Goal: Check status: Check status

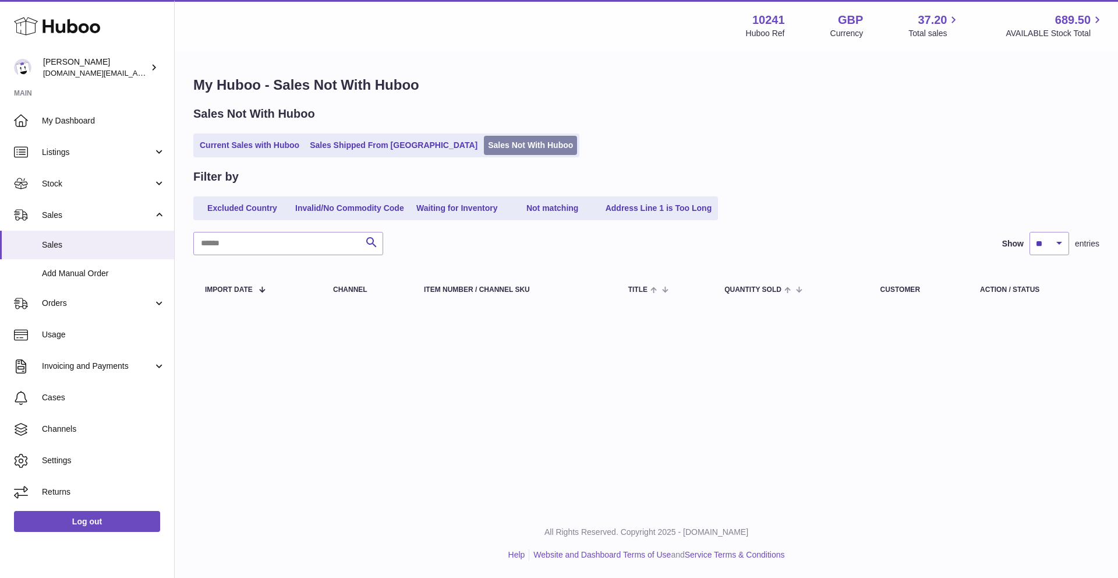
click at [484, 146] on link "Sales Not With Huboo" at bounding box center [530, 145] width 93 height 19
click at [484, 145] on link "Sales Not With Huboo" at bounding box center [530, 145] width 93 height 19
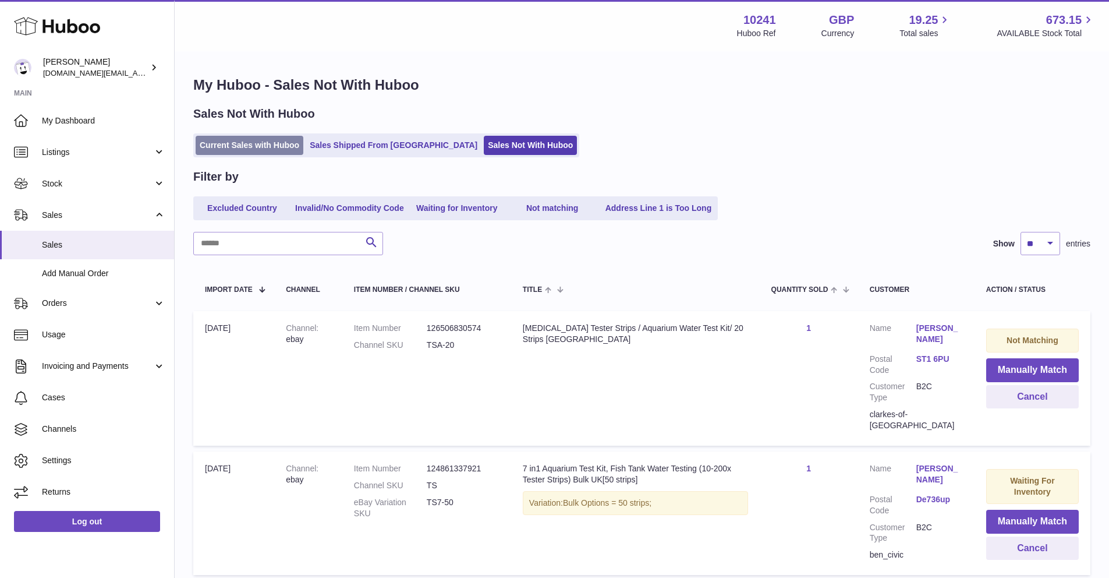
click at [244, 148] on link "Current Sales with Huboo" at bounding box center [250, 145] width 108 height 19
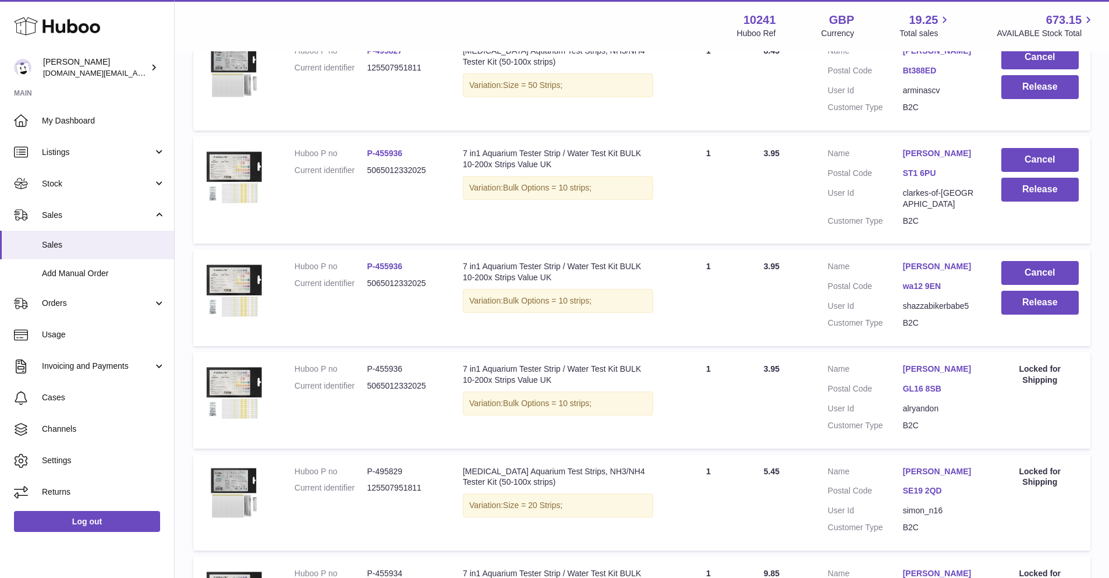
scroll to position [235, 0]
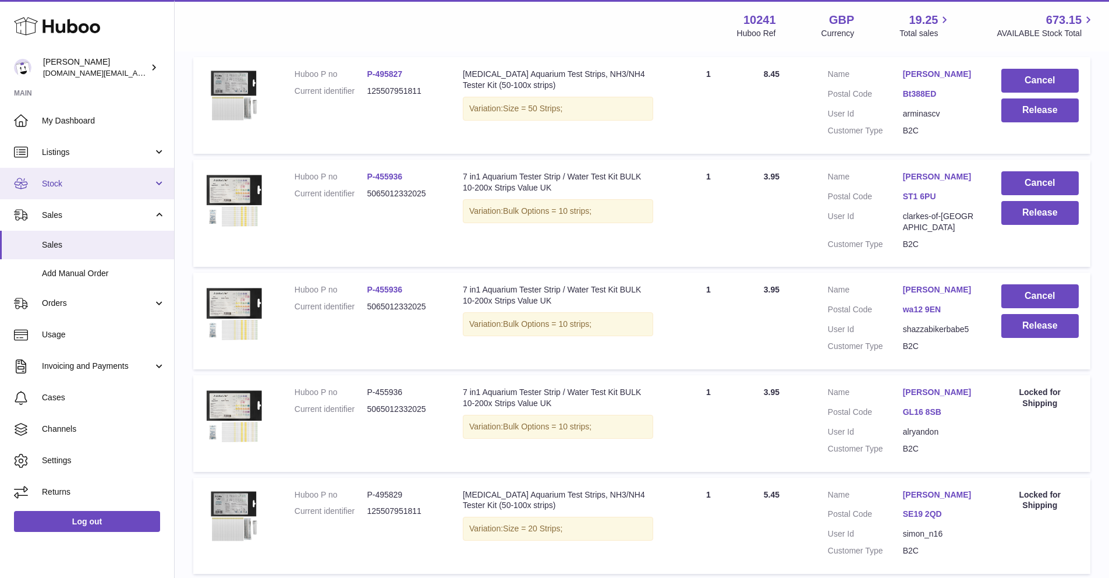
click at [83, 180] on span "Stock" at bounding box center [97, 183] width 111 height 11
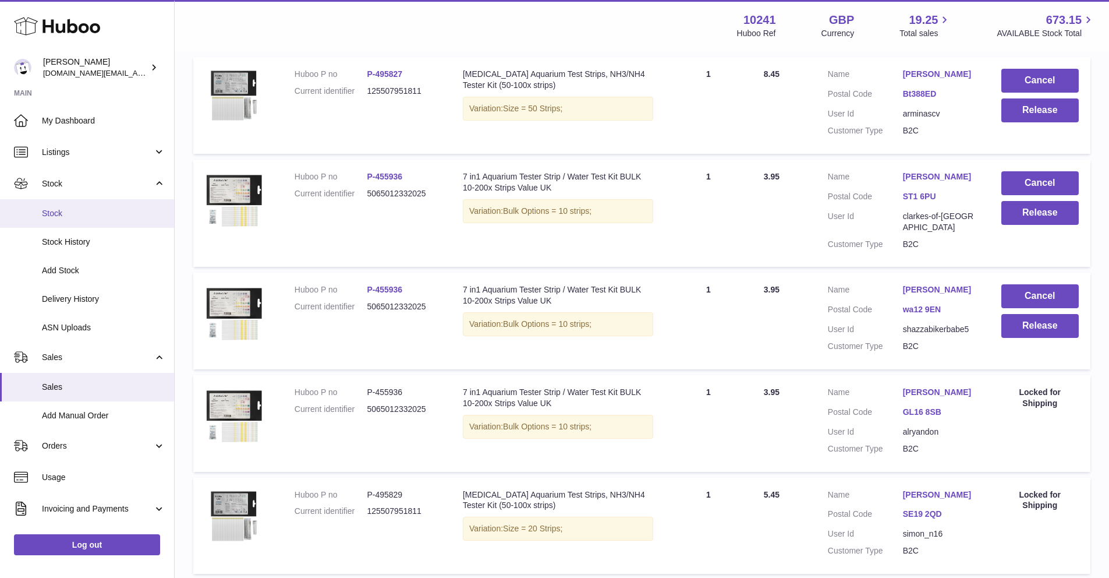
click at [85, 222] on link "Stock" at bounding box center [87, 213] width 174 height 29
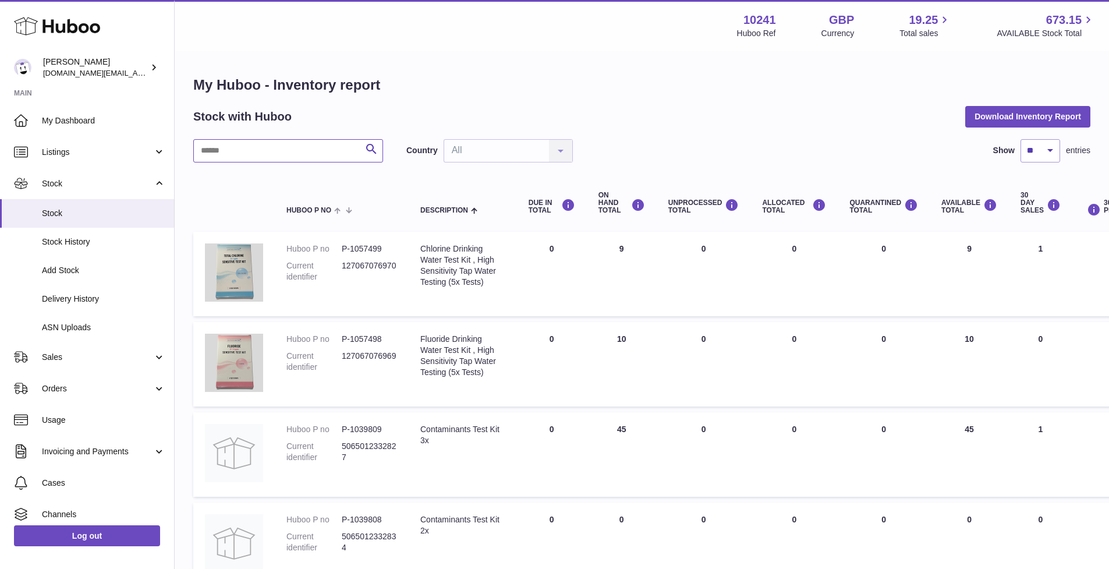
click at [301, 145] on input "text" at bounding box center [288, 150] width 190 height 23
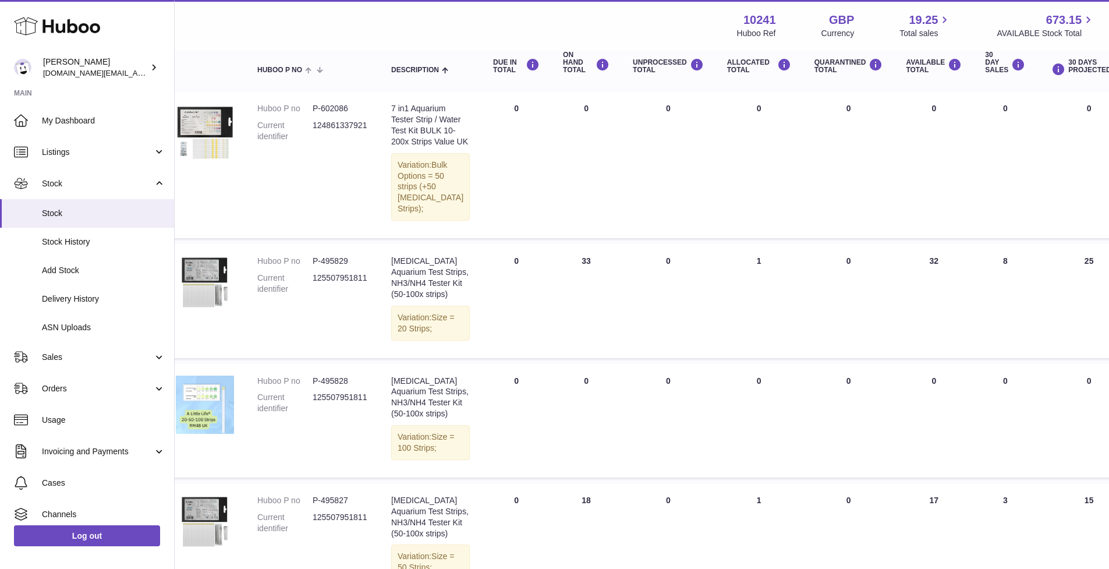
scroll to position [140, 24]
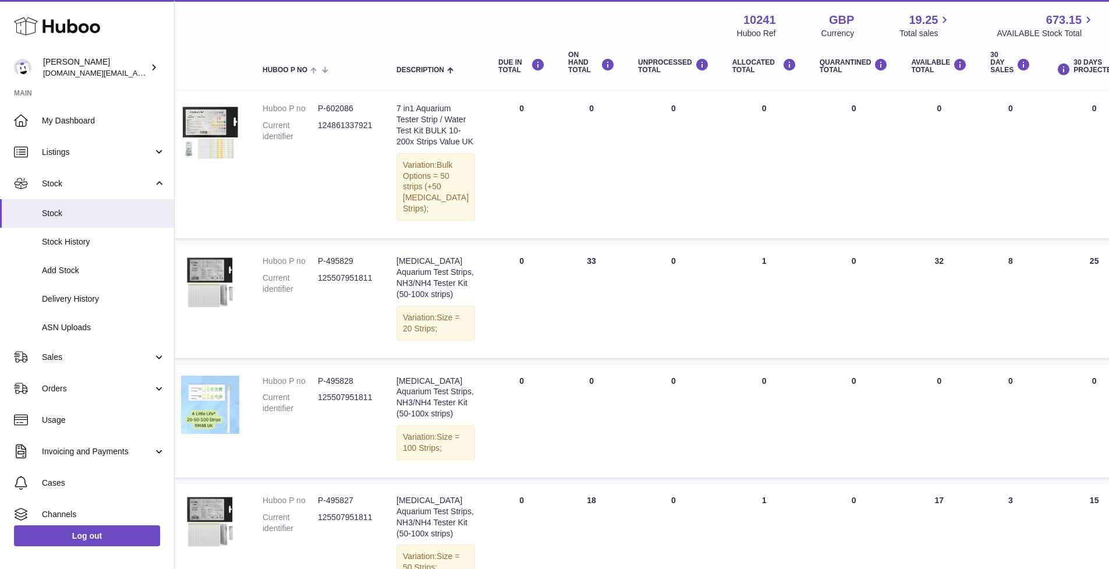
drag, startPoint x: 613, startPoint y: 577, endPoint x: 632, endPoint y: 566, distance: 22.2
click at [632, 429] on html ".st0{fill:#141414;}" at bounding box center [530, 144] width 1109 height 569
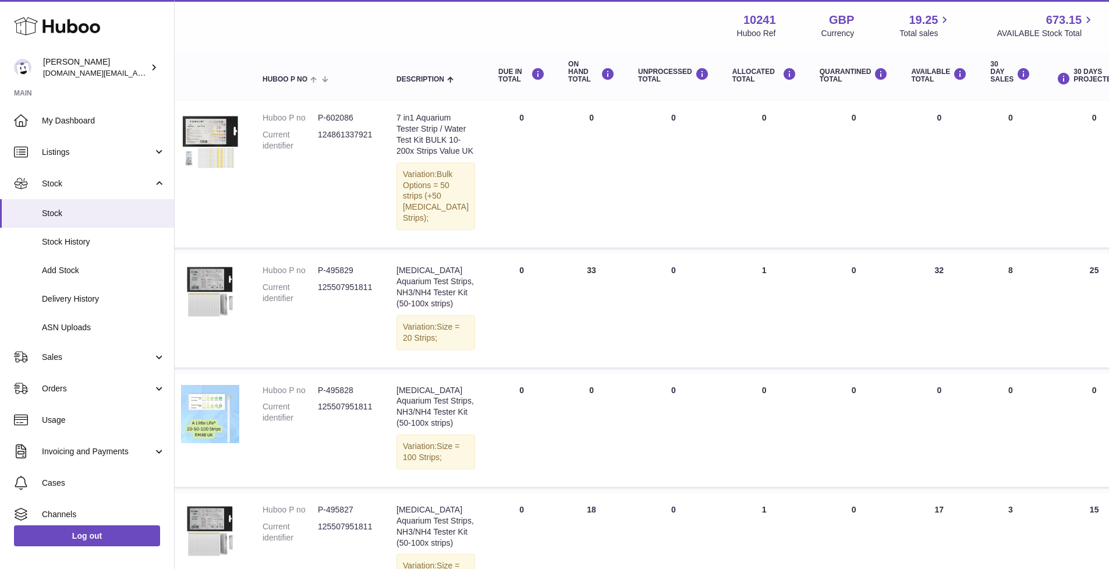
scroll to position [0, 24]
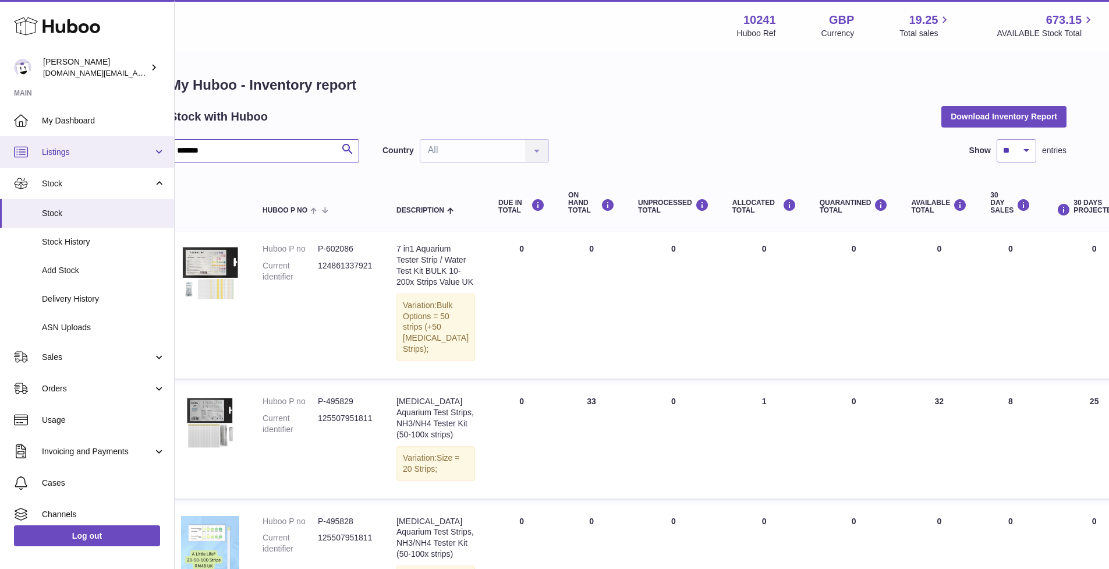
drag, startPoint x: 280, startPoint y: 154, endPoint x: 143, endPoint y: 143, distance: 137.3
click at [143, 143] on div "Huboo Ben Harri londonaquatics.online@gmail.com Main My Dashboard Listings Not …" at bounding box center [530, 417] width 1109 height 835
type input "*****"
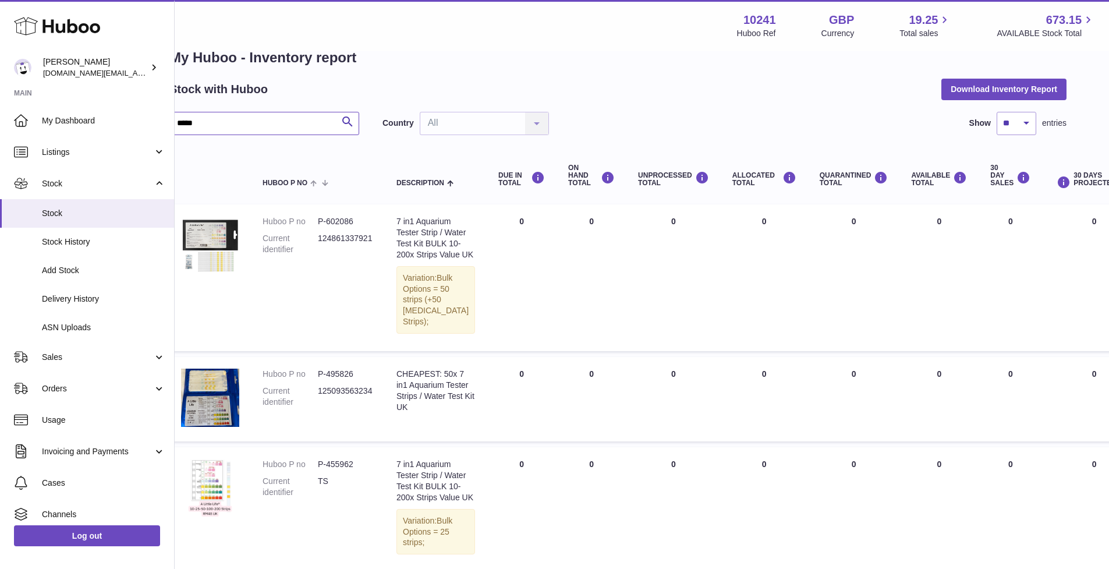
scroll to position [0, 24]
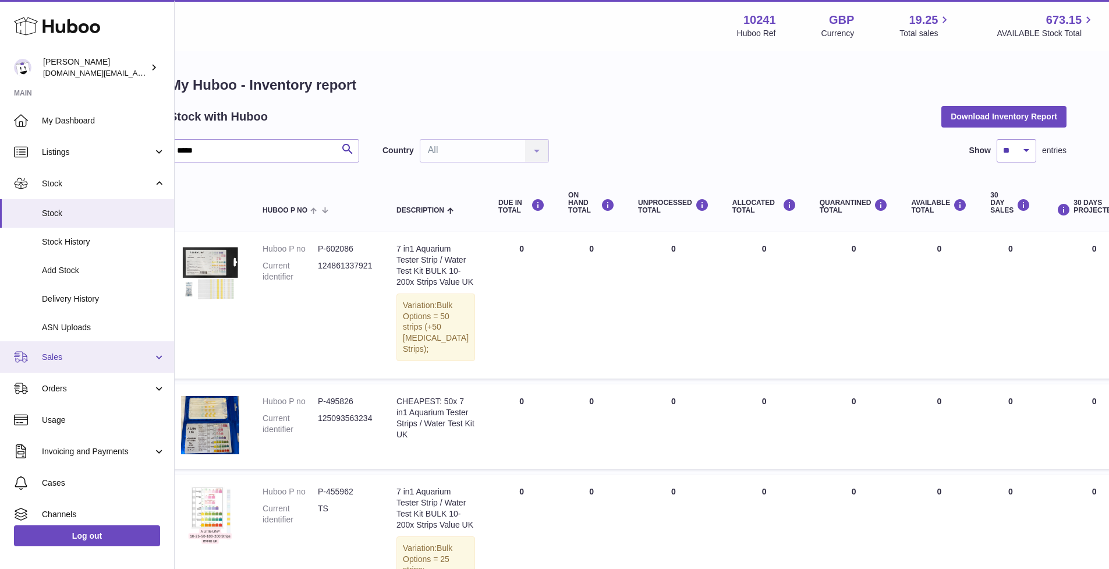
click at [79, 364] on link "Sales" at bounding box center [87, 356] width 174 height 31
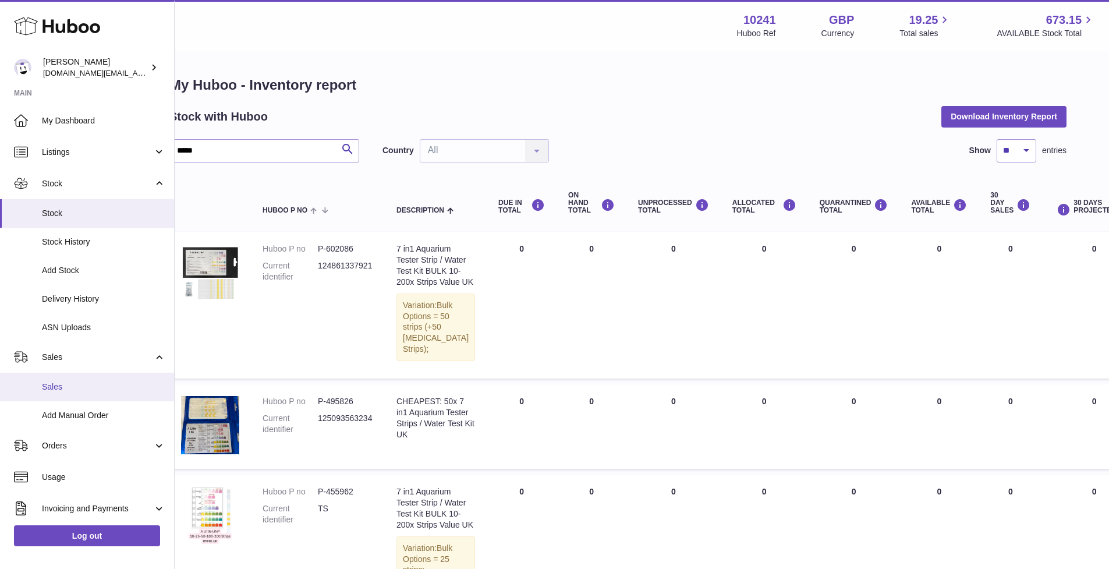
click at [70, 382] on span "Sales" at bounding box center [103, 386] width 123 height 11
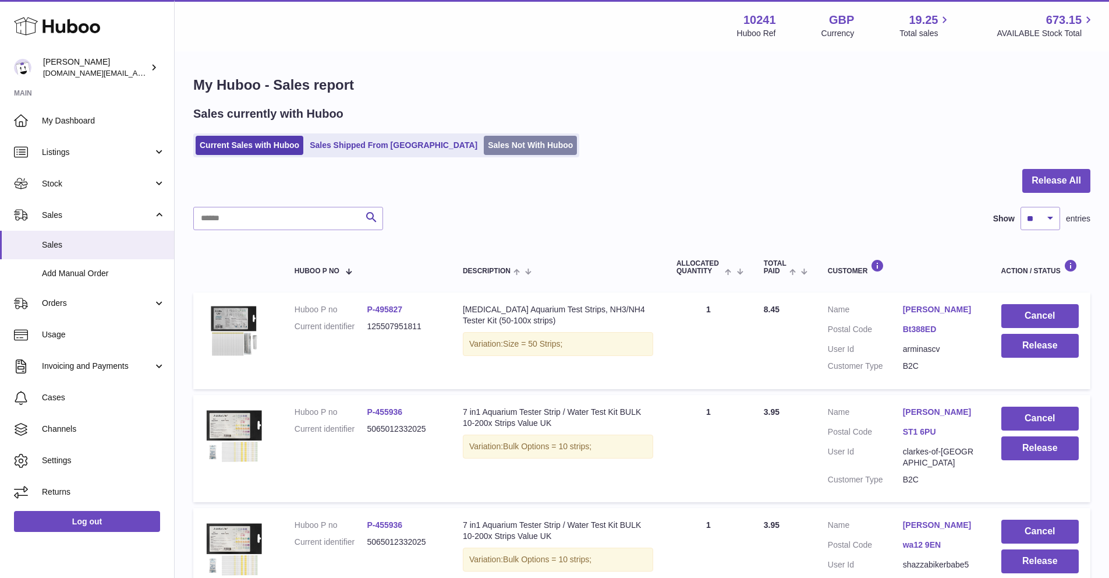
click at [484, 139] on link "Sales Not With Huboo" at bounding box center [530, 145] width 93 height 19
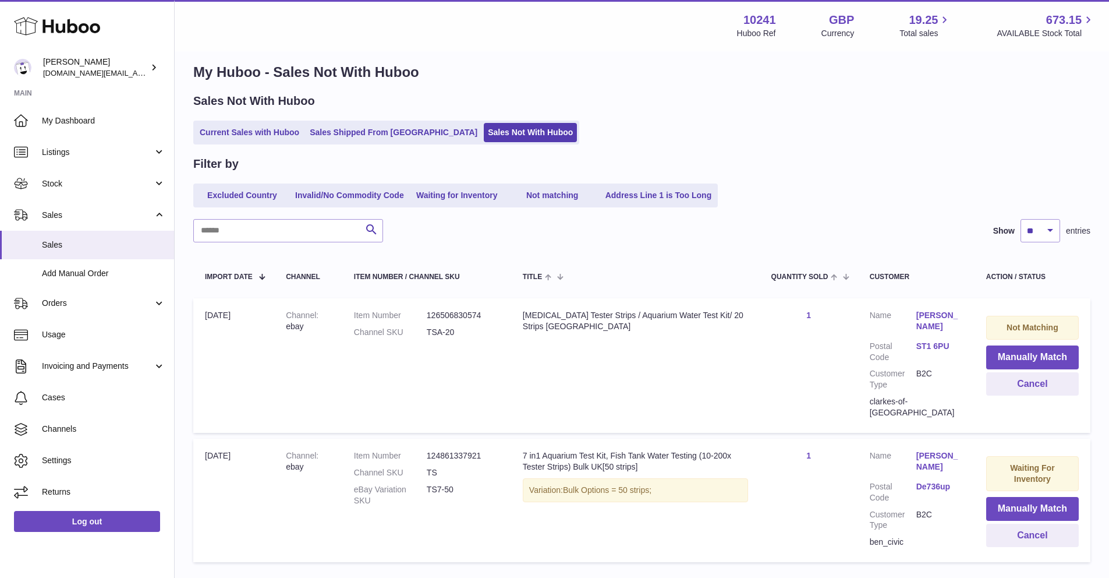
scroll to position [80, 0]
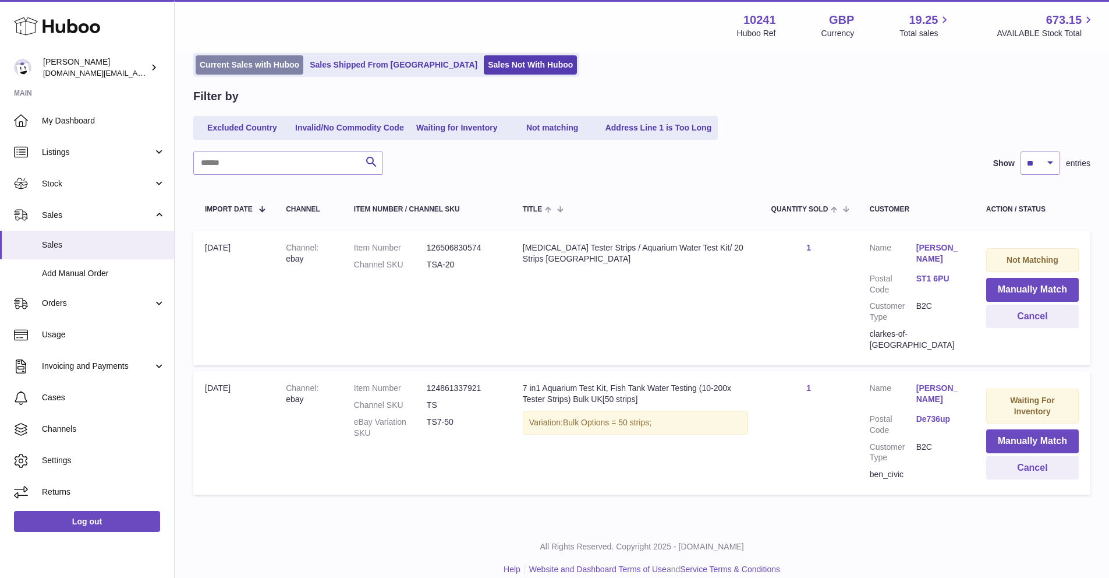
click at [240, 63] on link "Current Sales with Huboo" at bounding box center [250, 64] width 108 height 19
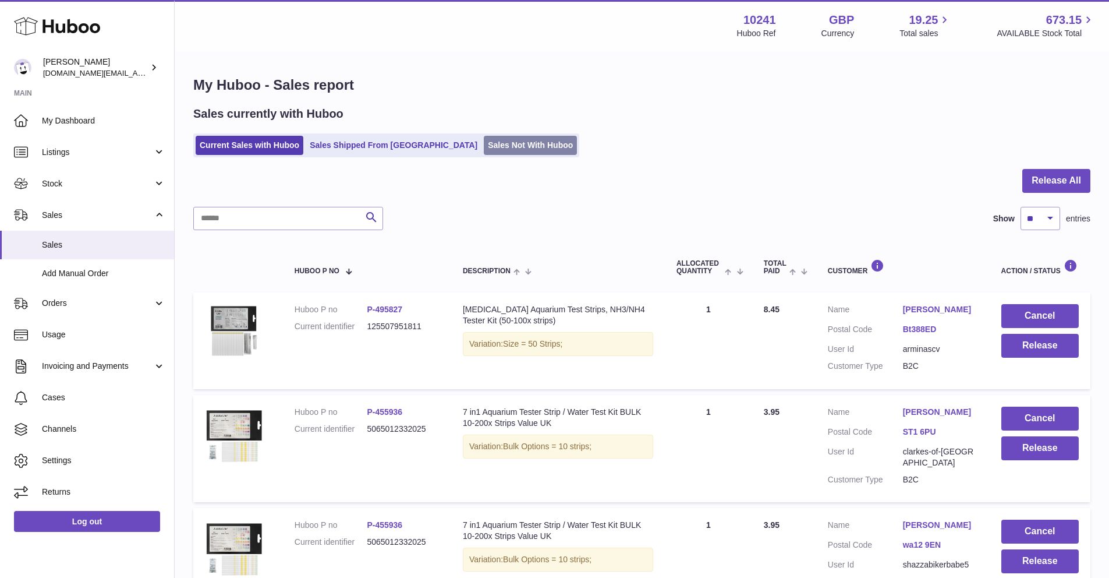
click at [484, 148] on link "Sales Not With Huboo" at bounding box center [530, 145] width 93 height 19
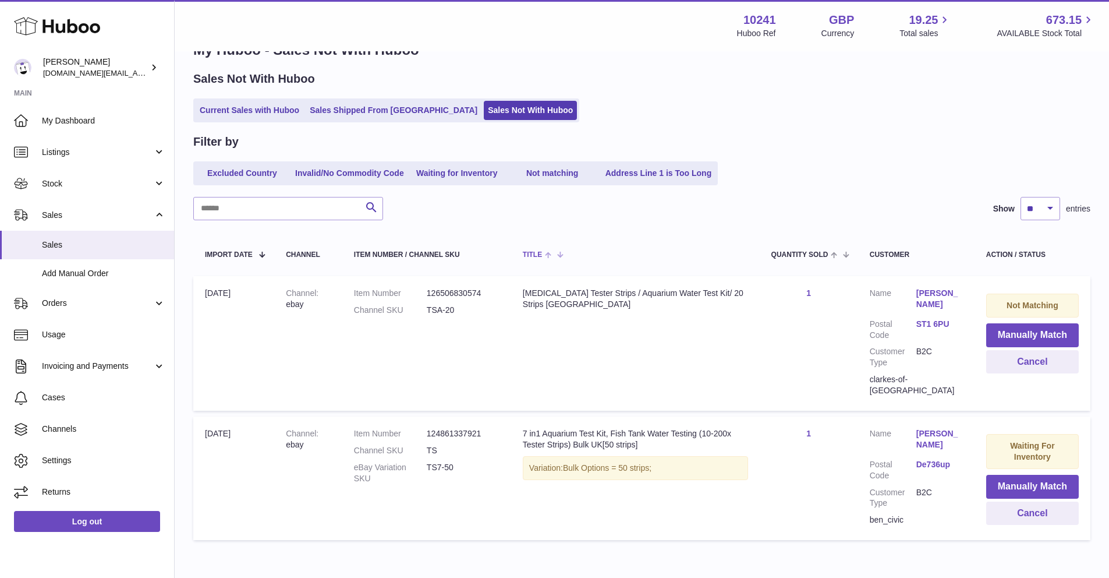
scroll to position [36, 0]
click at [1003, 339] on button "Manually Match" at bounding box center [1033, 334] width 93 height 24
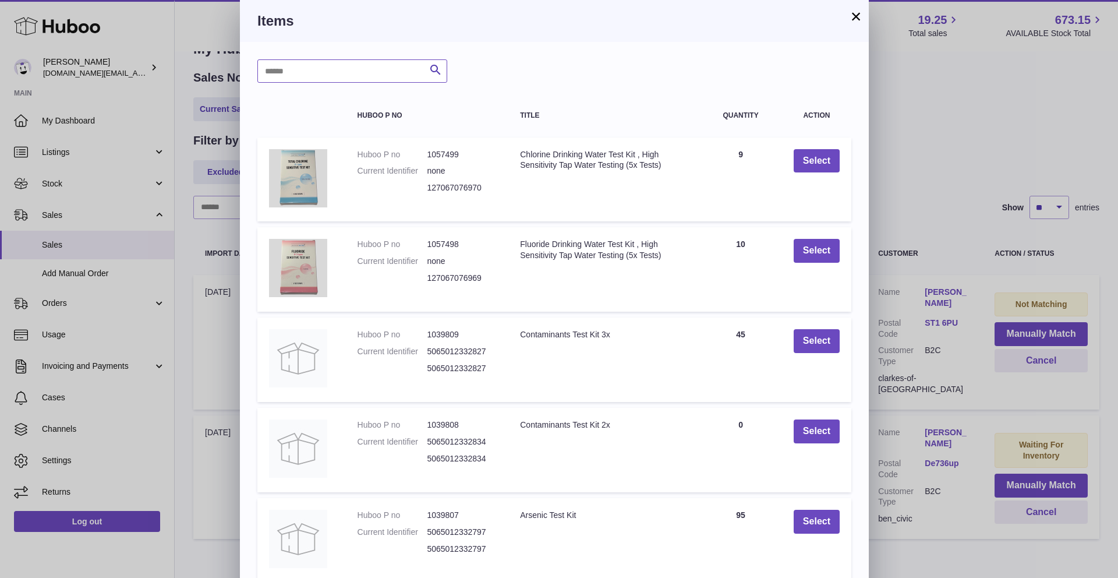
click at [352, 74] on input "text" at bounding box center [352, 70] width 190 height 23
drag, startPoint x: 345, startPoint y: 92, endPoint x: 322, endPoint y: 87, distance: 23.8
click at [322, 87] on div "****** Search Huboo P no Title Quantity Action Huboo P no 1057499 Current Ident…" at bounding box center [554, 352] width 629 height 620
click at [316, 73] on input "******" at bounding box center [352, 70] width 190 height 23
drag, startPoint x: 315, startPoint y: 73, endPoint x: 254, endPoint y: 70, distance: 61.3
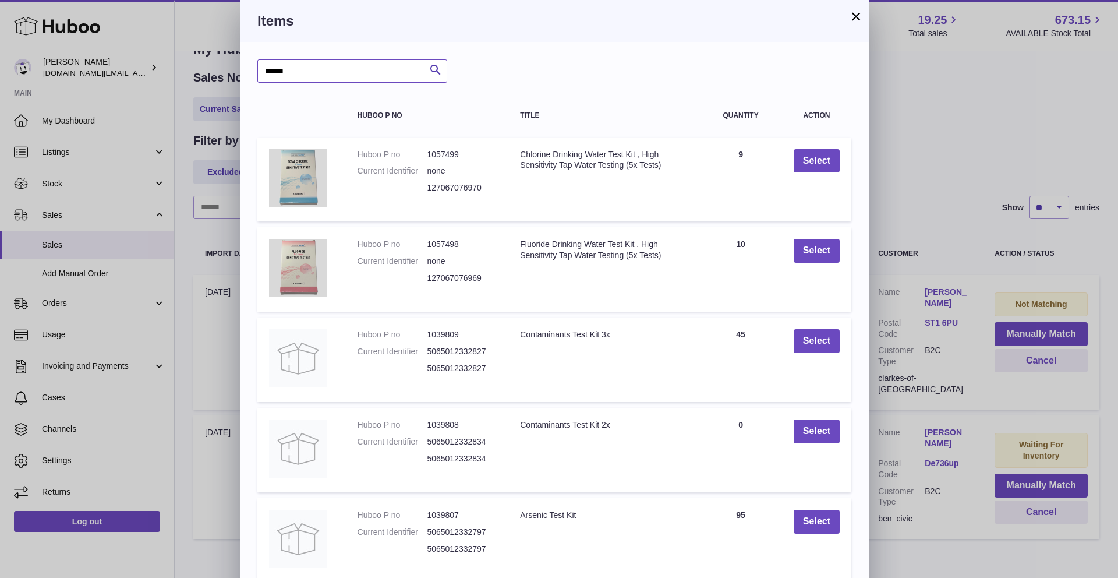
click at [254, 70] on div "****** Search Huboo P no Title Quantity Action Huboo P no 1057499 Current Ident…" at bounding box center [554, 352] width 629 height 620
type input "*******"
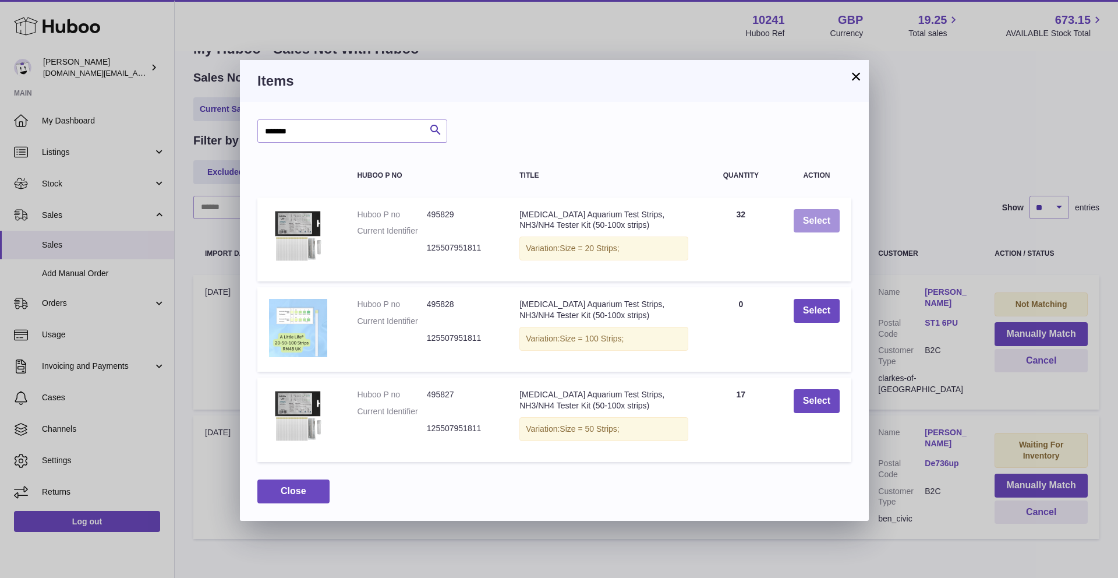
click at [818, 213] on button "Select" at bounding box center [817, 221] width 46 height 24
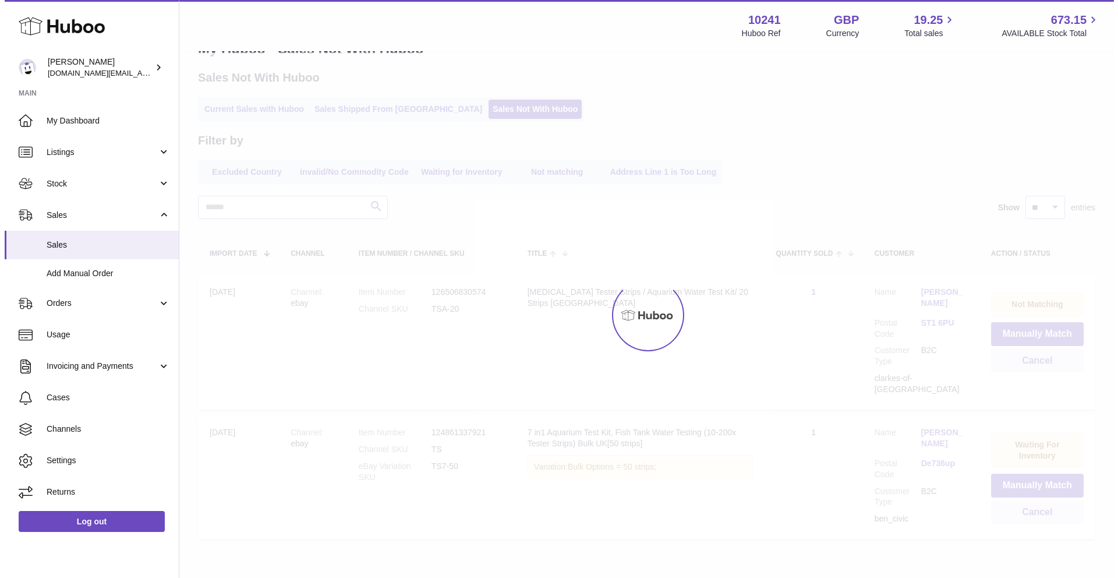
scroll to position [0, 0]
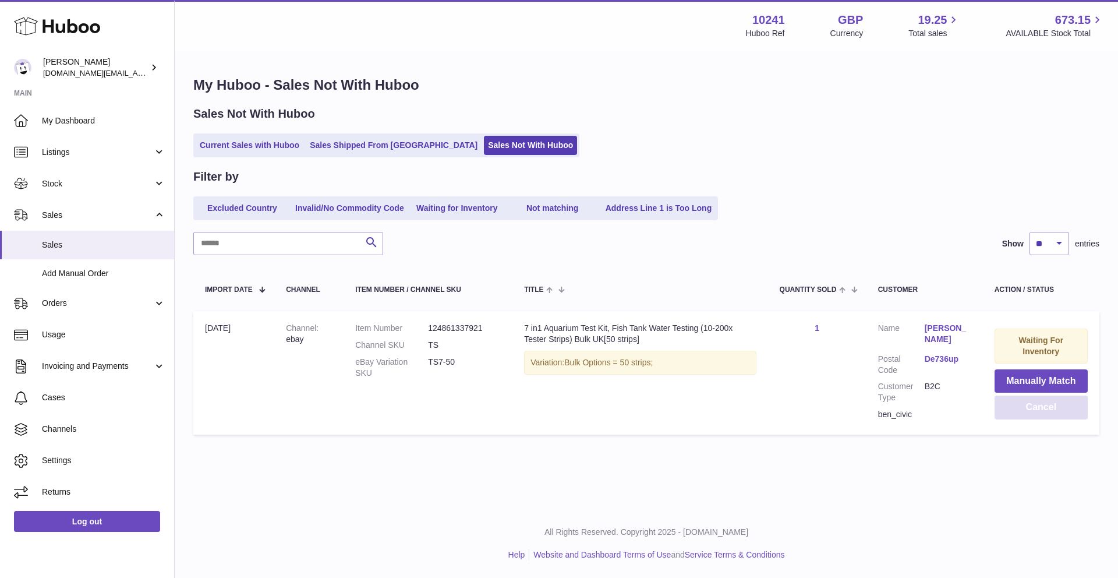
click at [1052, 407] on button "Cancel" at bounding box center [1041, 407] width 93 height 24
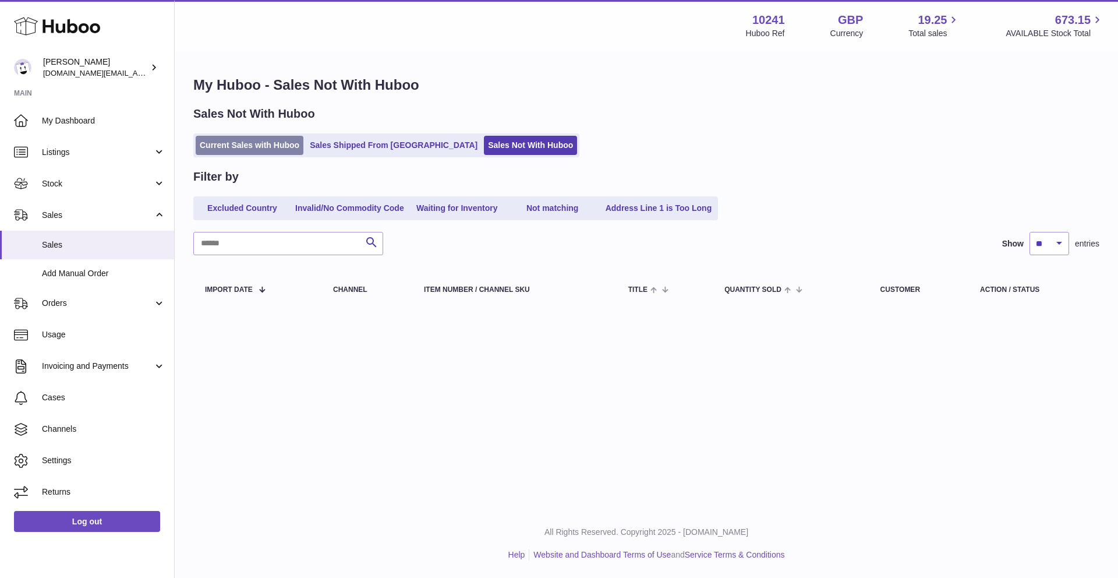
click at [253, 146] on link "Current Sales with Huboo" at bounding box center [250, 145] width 108 height 19
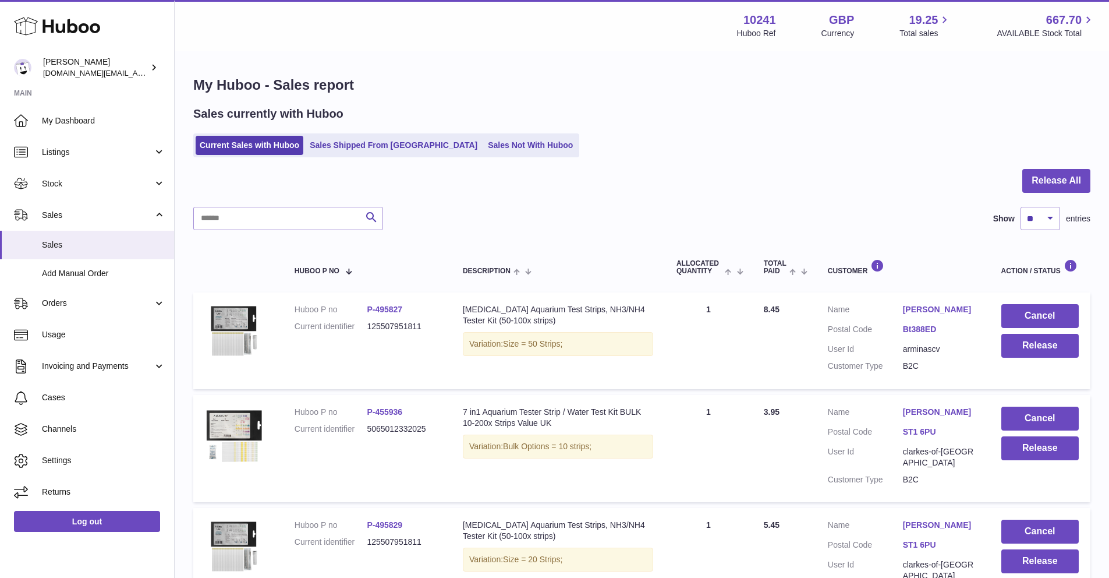
click at [441, 126] on div "Sales currently with Huboo Current Sales with Huboo Sales Shipped From Huboo Sa…" at bounding box center [641, 131] width 897 height 51
click at [484, 137] on link "Sales Not With Huboo" at bounding box center [530, 145] width 93 height 19
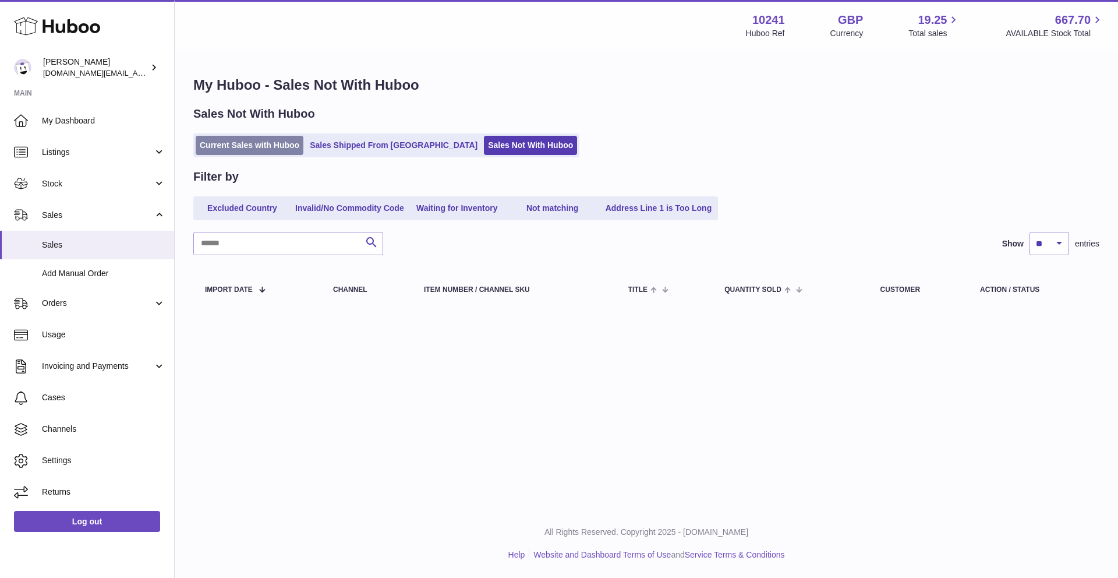
click at [284, 143] on link "Current Sales with Huboo" at bounding box center [250, 145] width 108 height 19
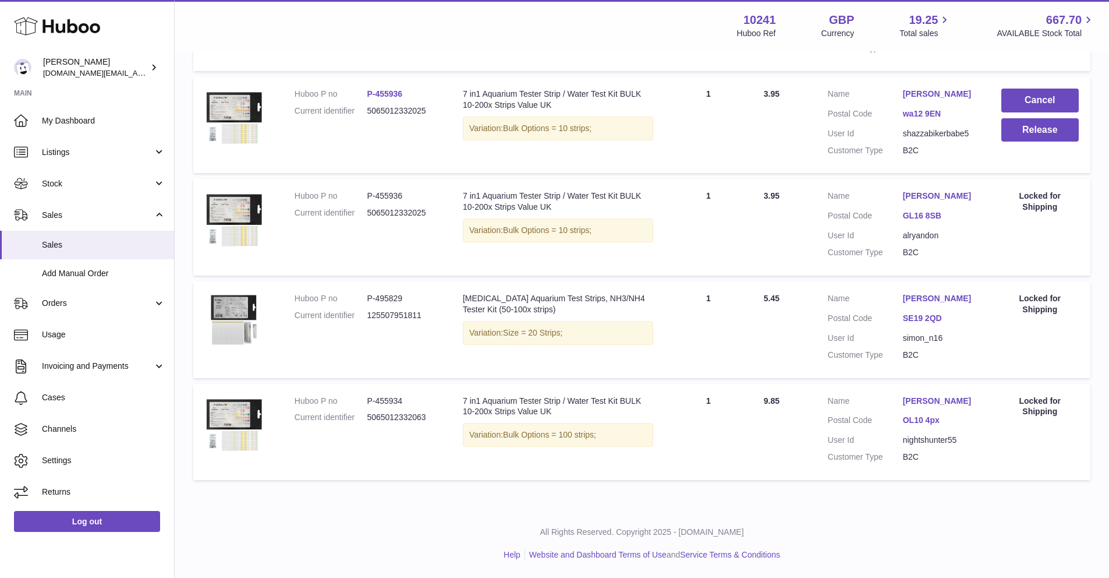
scroll to position [551, 0]
